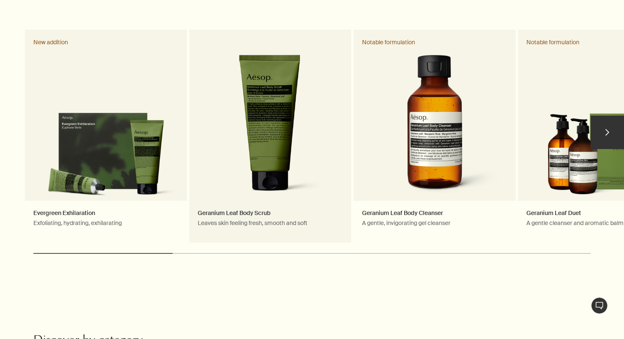
scroll to position [430, 0]
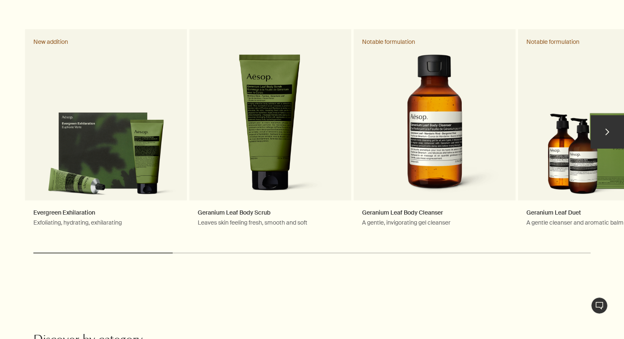
click at [611, 115] on button "chevron" at bounding box center [607, 131] width 33 height 33
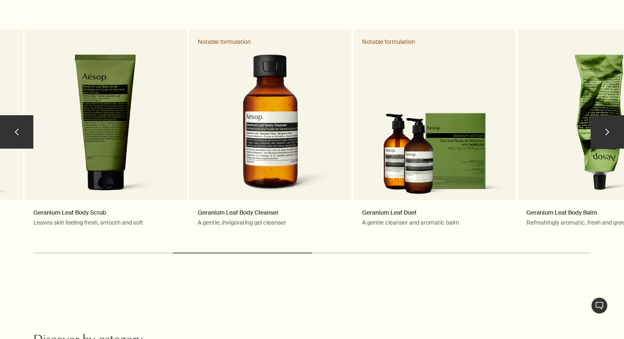
click at [606, 117] on button "chevron" at bounding box center [607, 131] width 33 height 33
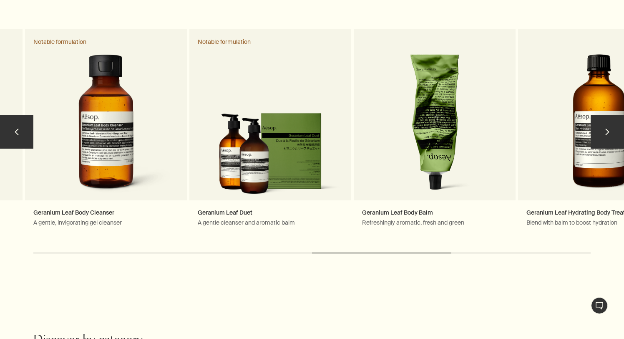
click at [606, 117] on button "chevron" at bounding box center [607, 131] width 33 height 33
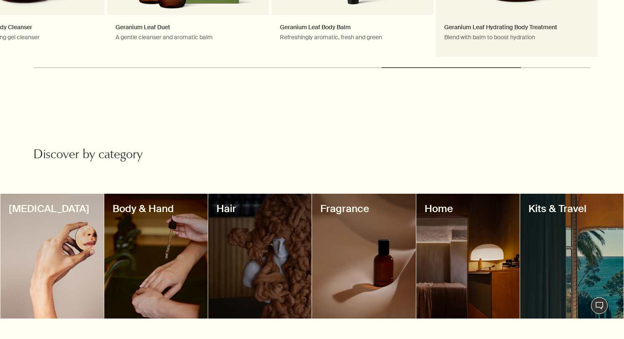
scroll to position [693, 0]
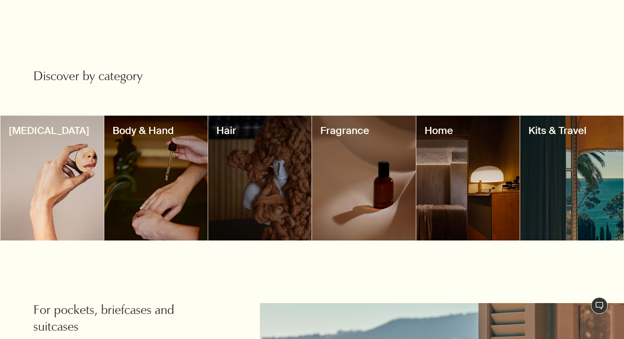
click at [372, 168] on div at bounding box center [363, 178] width 103 height 125
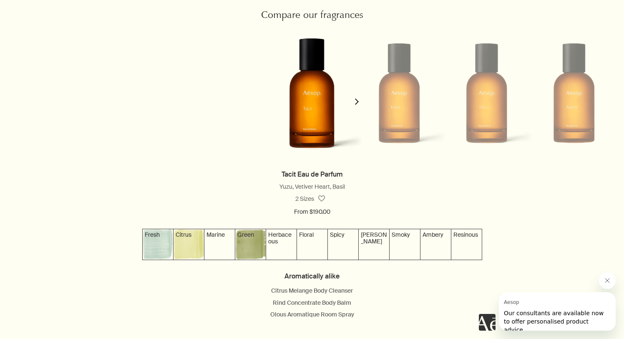
click at [354, 104] on icon "chevron" at bounding box center [357, 101] width 6 height 6
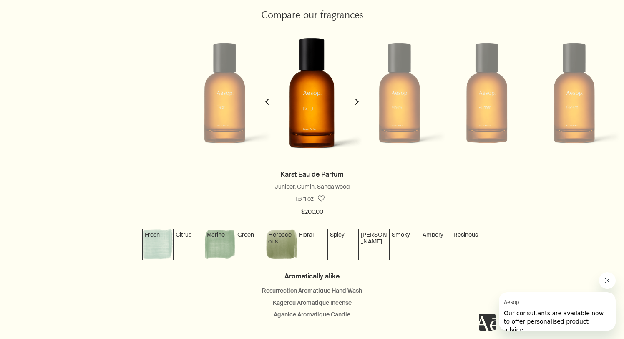
click at [354, 104] on icon "chevron" at bounding box center [357, 101] width 6 height 6
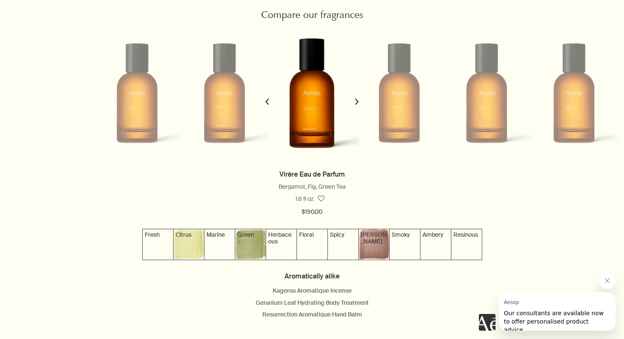
click at [354, 104] on icon "chevron" at bounding box center [357, 101] width 6 height 6
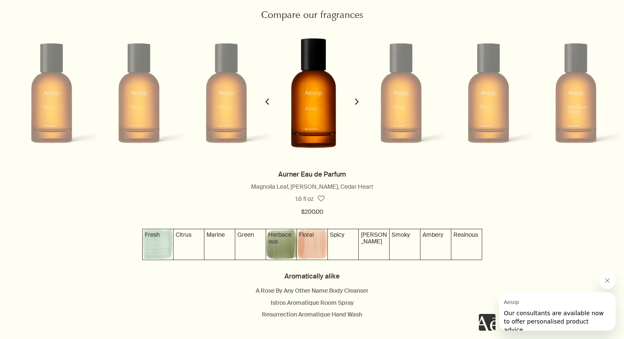
scroll to position [0, 262]
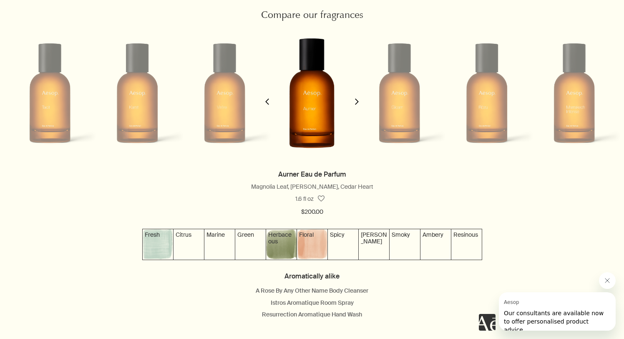
click at [354, 104] on icon "chevron" at bounding box center [357, 101] width 6 height 6
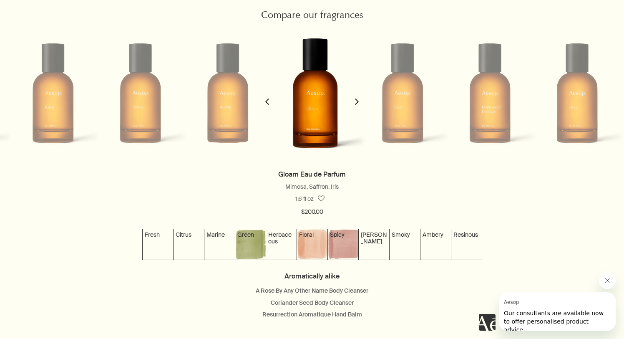
scroll to position [0, 349]
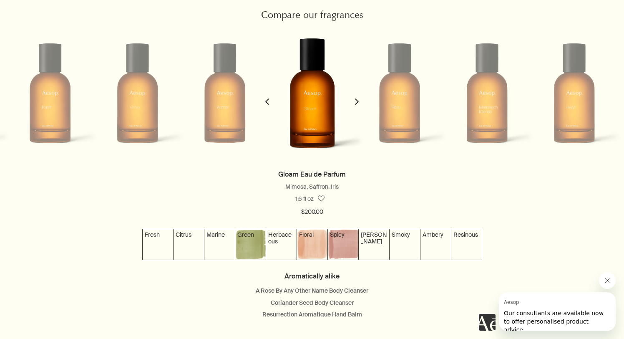
click at [354, 104] on icon "chevron" at bounding box center [357, 101] width 6 height 6
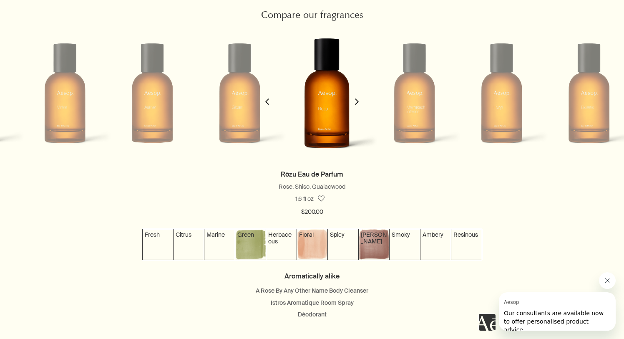
scroll to position [0, 437]
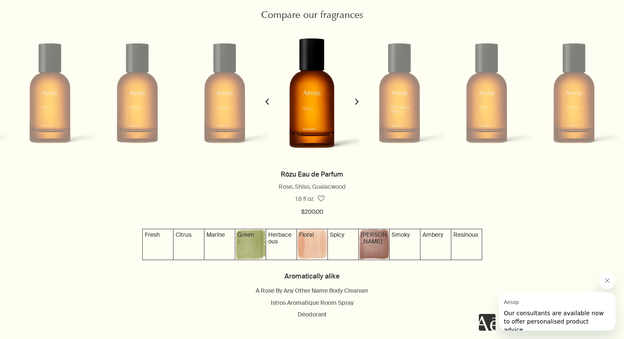
click at [359, 102] on icon "chevron" at bounding box center [357, 101] width 6 height 6
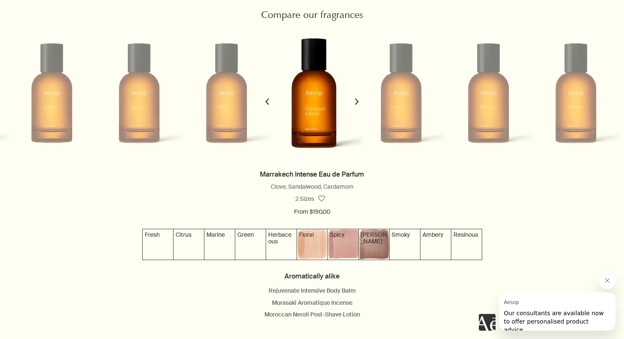
scroll to position [0, 524]
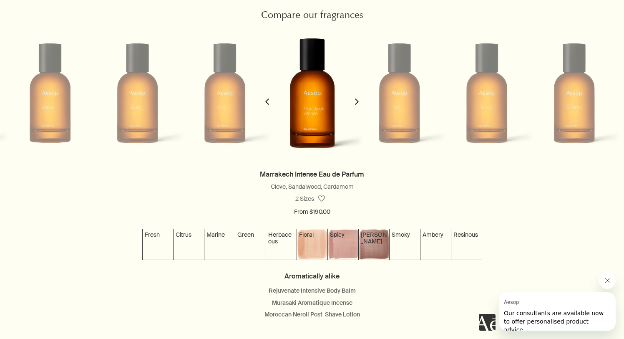
click at [271, 104] on button "chevron" at bounding box center [267, 96] width 17 height 144
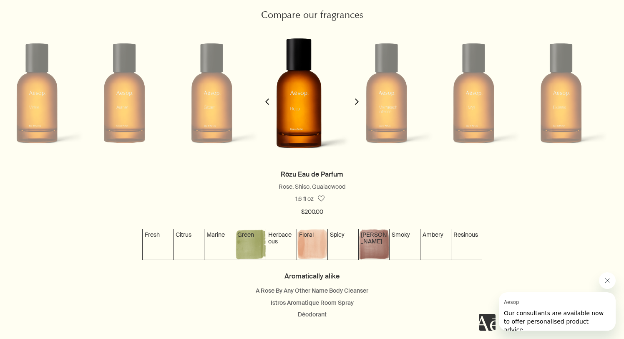
scroll to position [0, 437]
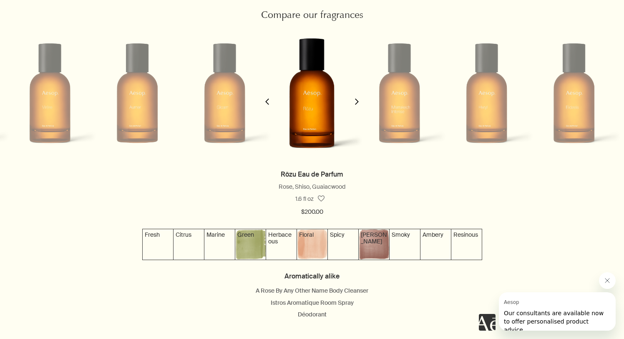
click at [307, 248] on img at bounding box center [312, 244] width 30 height 30
click at [357, 98] on icon "chevron" at bounding box center [357, 101] width 6 height 6
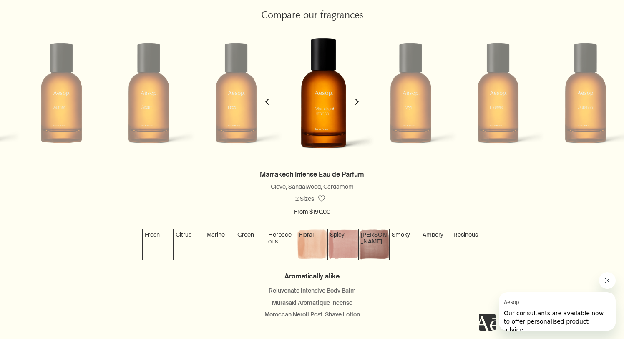
scroll to position [0, 524]
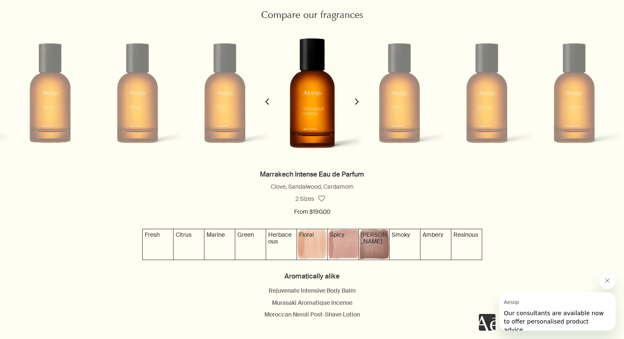
click at [270, 105] on button "chevron" at bounding box center [267, 96] width 17 height 144
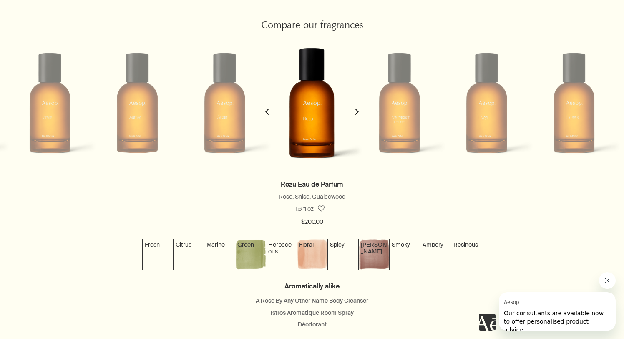
scroll to position [747, 0]
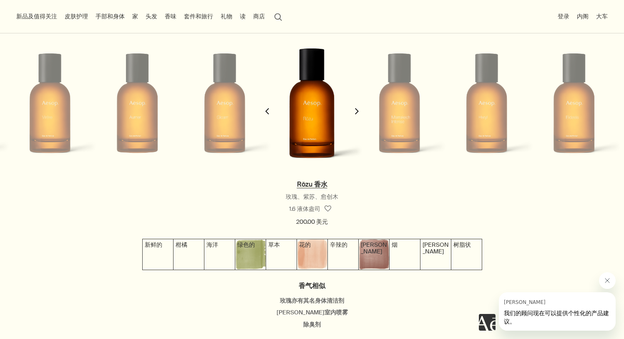
click at [311, 182] on font "Rōzu 香水" at bounding box center [312, 184] width 30 height 9
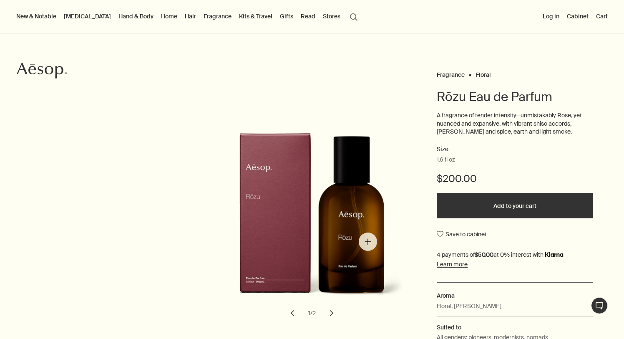
scroll to position [41, 0]
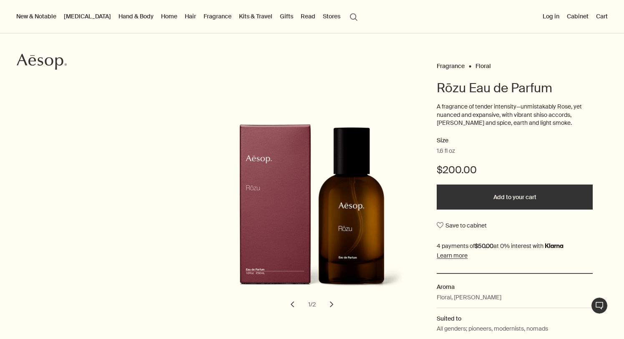
click at [334, 307] on button "chevron" at bounding box center [331, 304] width 18 height 18
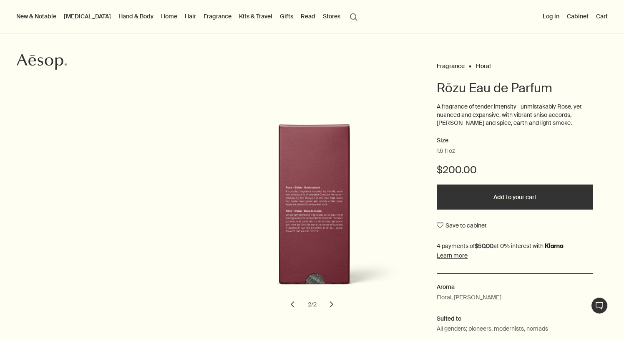
click at [294, 304] on button "chevron" at bounding box center [292, 304] width 18 height 18
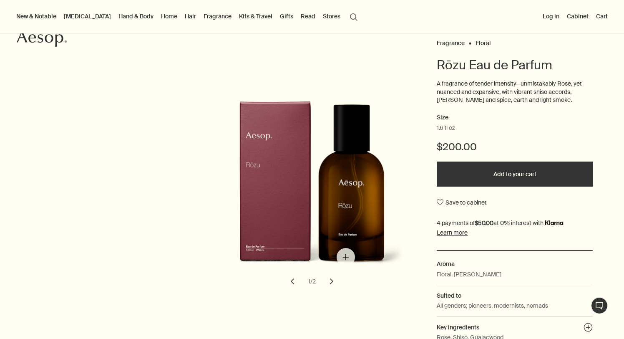
scroll to position [73, 0]
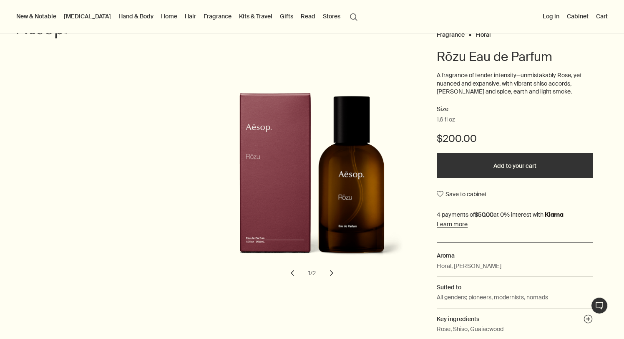
click at [449, 121] on span "1.6 fl oz" at bounding box center [446, 120] width 18 height 8
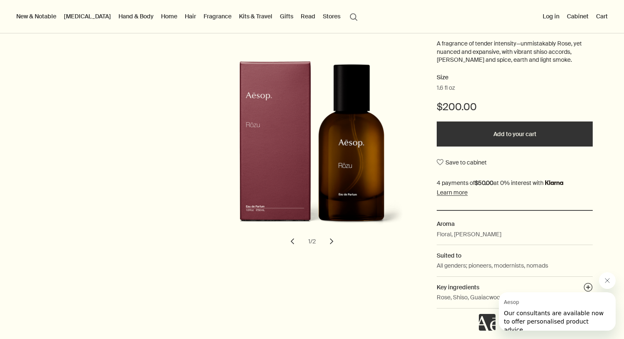
scroll to position [109, 0]
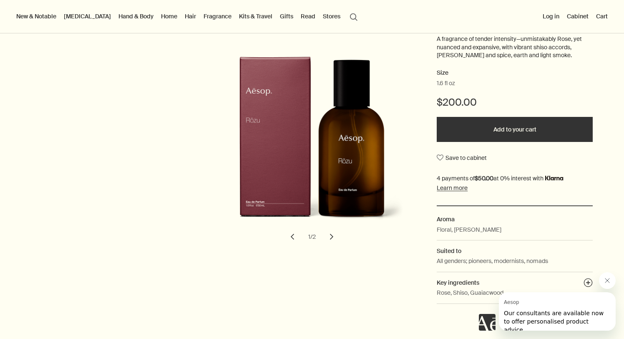
click at [607, 282] on icon "Close message from Aesop" at bounding box center [607, 280] width 7 height 7
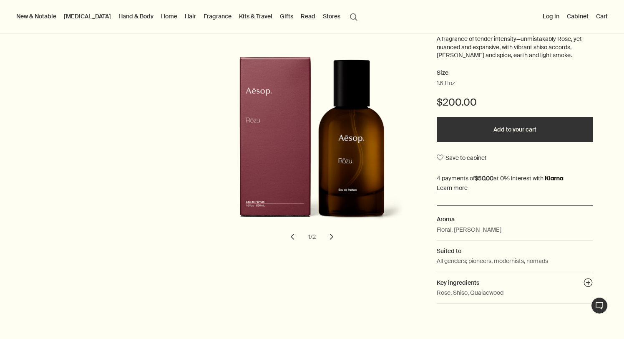
click at [331, 237] on button "chevron" at bounding box center [331, 236] width 18 height 18
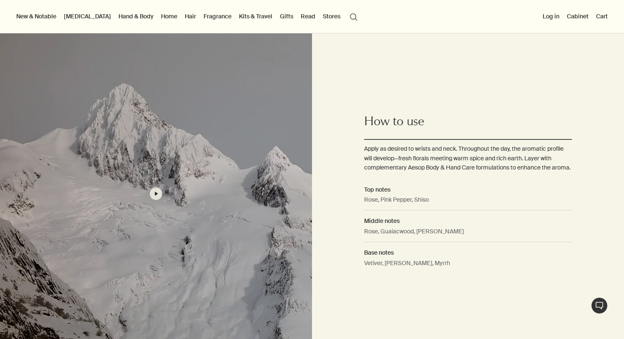
scroll to position [282, 0]
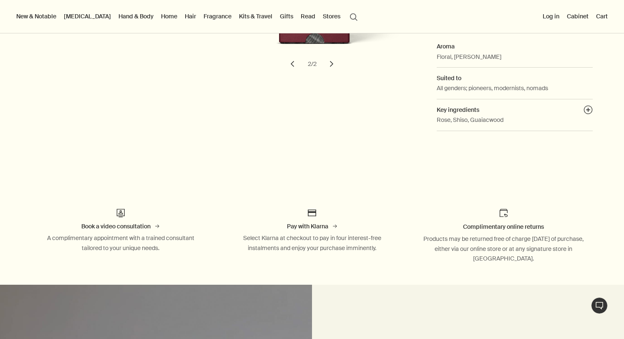
click at [78, 19] on link "[MEDICAL_DATA]" at bounding box center [87, 16] width 50 height 11
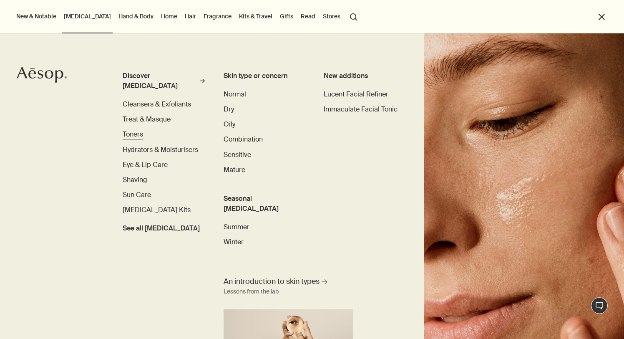
click at [130, 130] on span "Toners" at bounding box center [133, 134] width 20 height 9
